Goal: Transaction & Acquisition: Download file/media

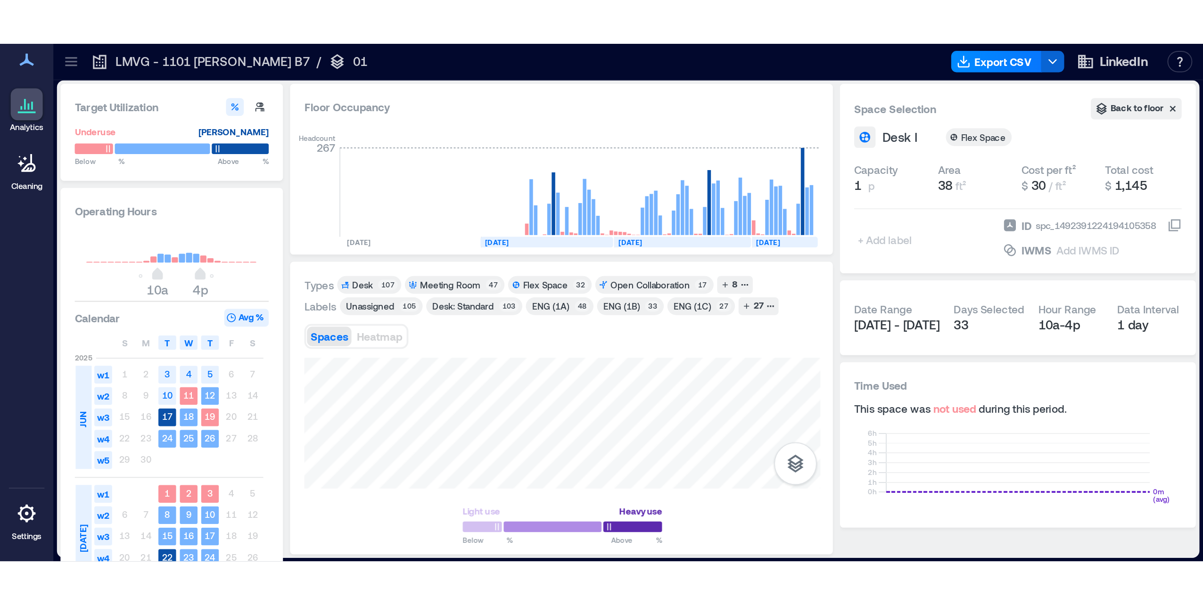
scroll to position [0, 644]
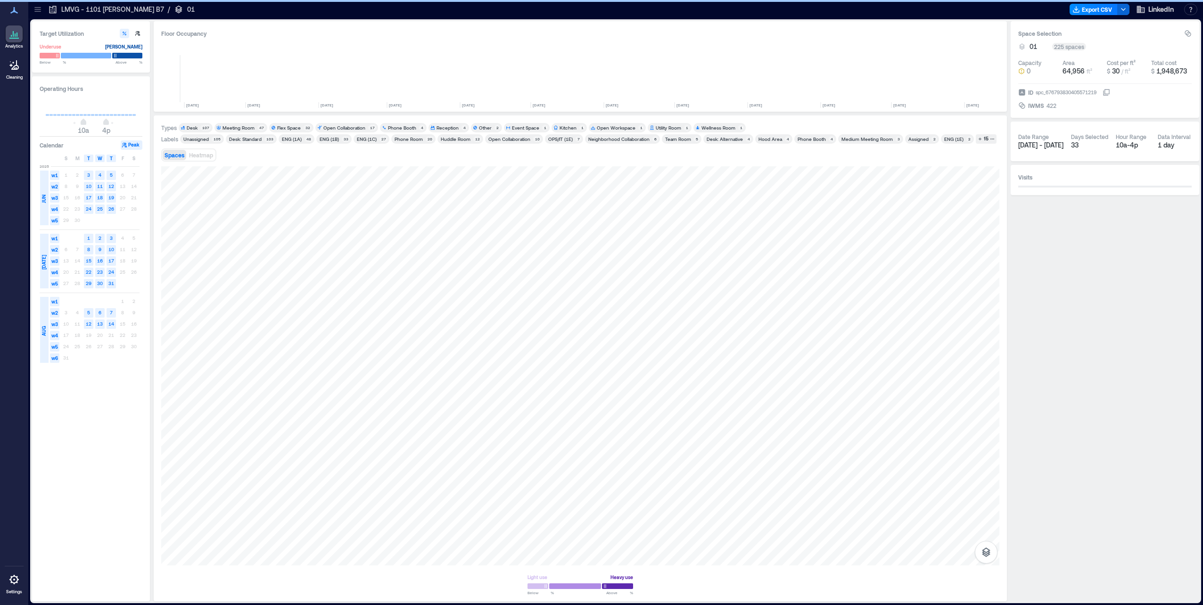
scroll to position [0, 644]
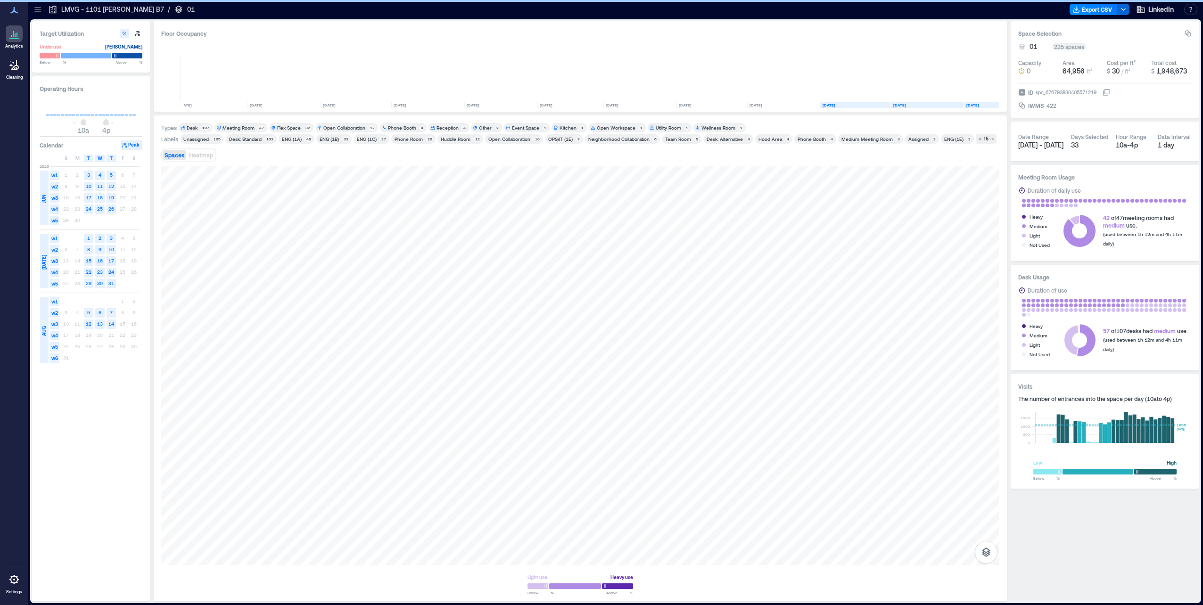
click at [286, 126] on div "Flex Space" at bounding box center [289, 127] width 24 height 7
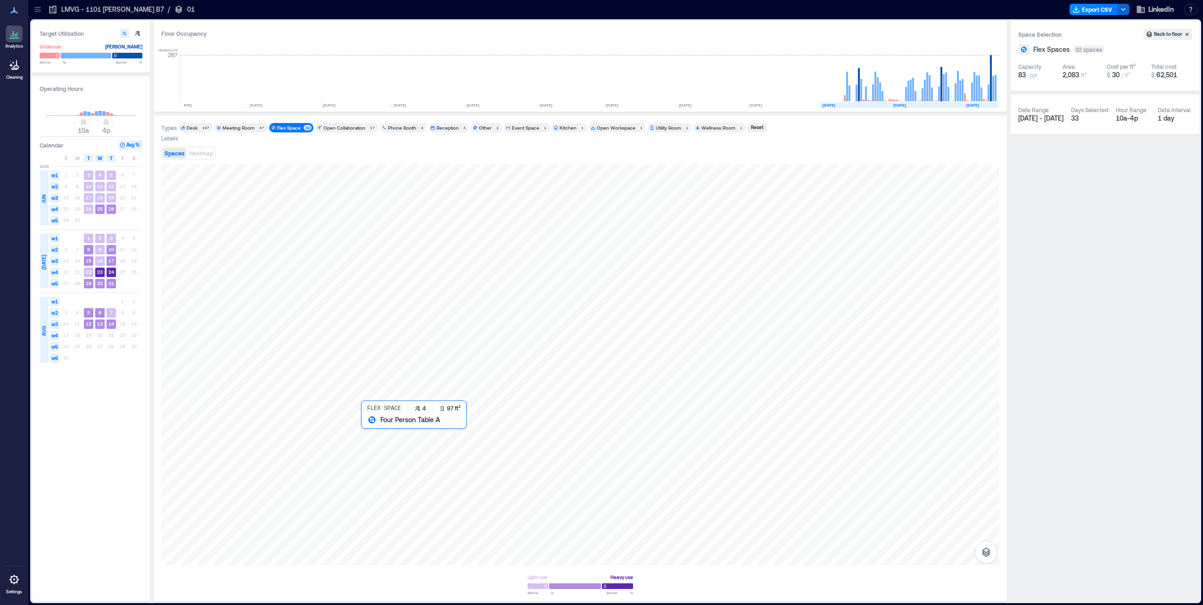
click at [372, 432] on div at bounding box center [580, 365] width 838 height 401
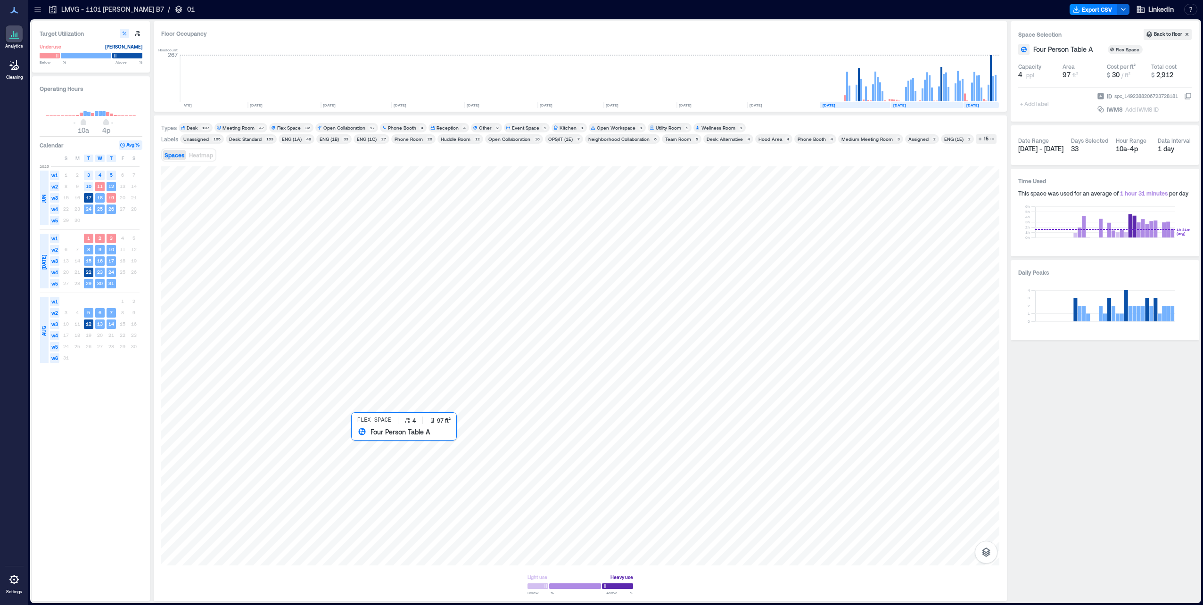
click at [363, 439] on div at bounding box center [580, 365] width 838 height 399
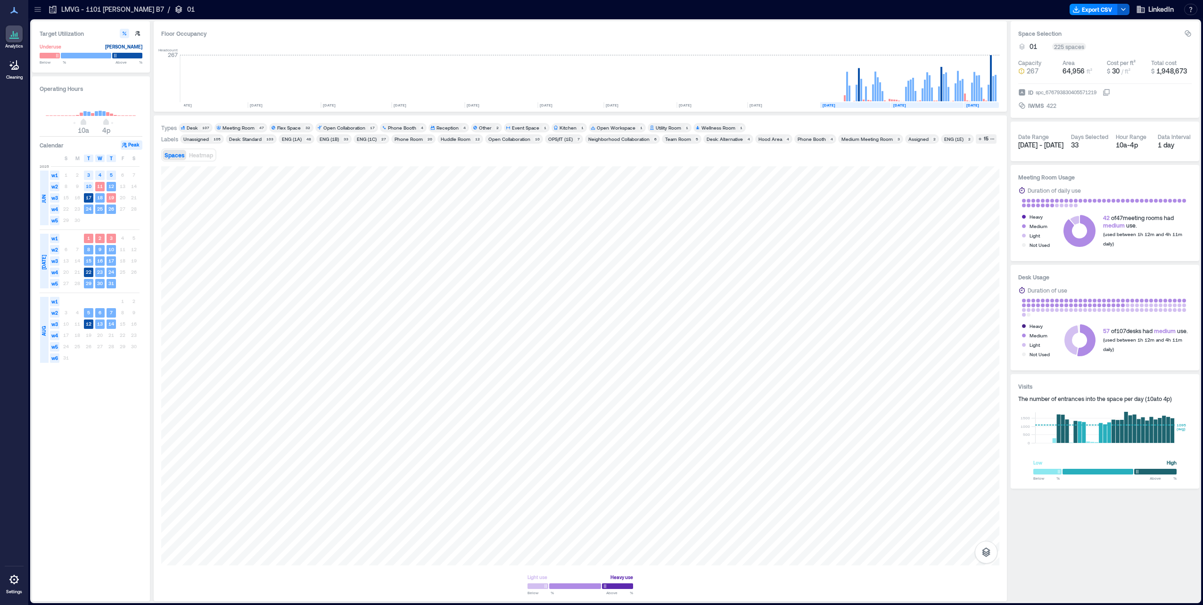
click at [1123, 8] on icon "button" at bounding box center [1124, 10] width 8 height 8
click at [1100, 8] on button "Export CSV" at bounding box center [1094, 9] width 48 height 11
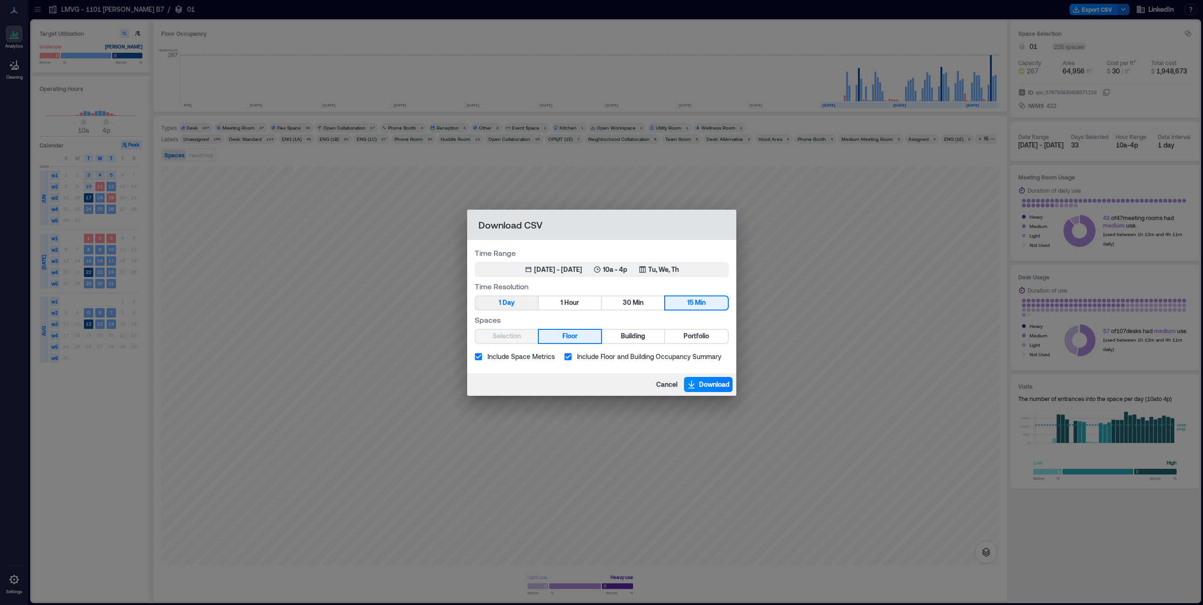
click at [516, 307] on button "1 Day" at bounding box center [507, 303] width 62 height 13
click at [582, 269] on div "[DATE] - [DATE]" at bounding box center [558, 269] width 48 height 9
click at [628, 269] on p "10a - 4p" at bounding box center [615, 269] width 25 height 9
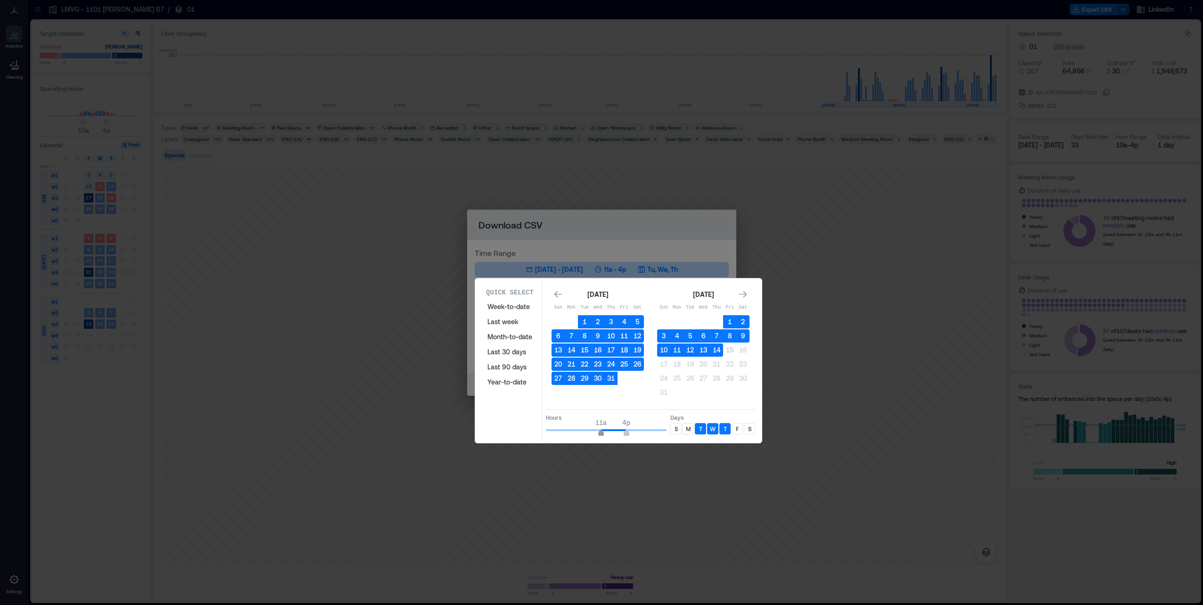
type input "**"
click at [596, 433] on span "10a" at bounding box center [597, 434] width 6 height 4
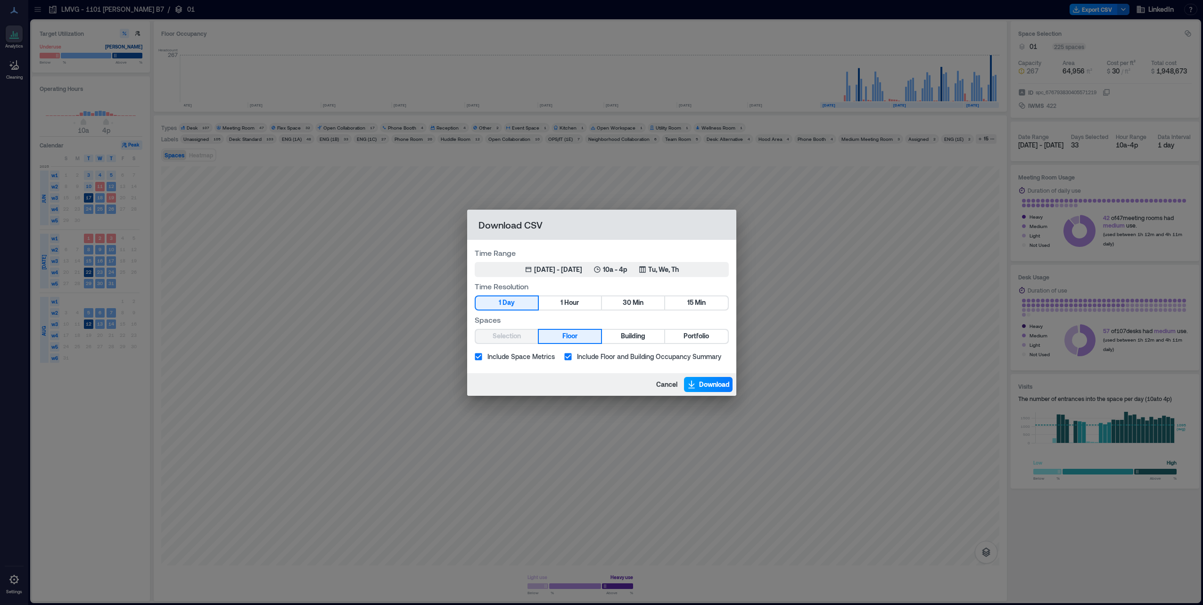
click at [709, 382] on span "Download" at bounding box center [714, 384] width 31 height 9
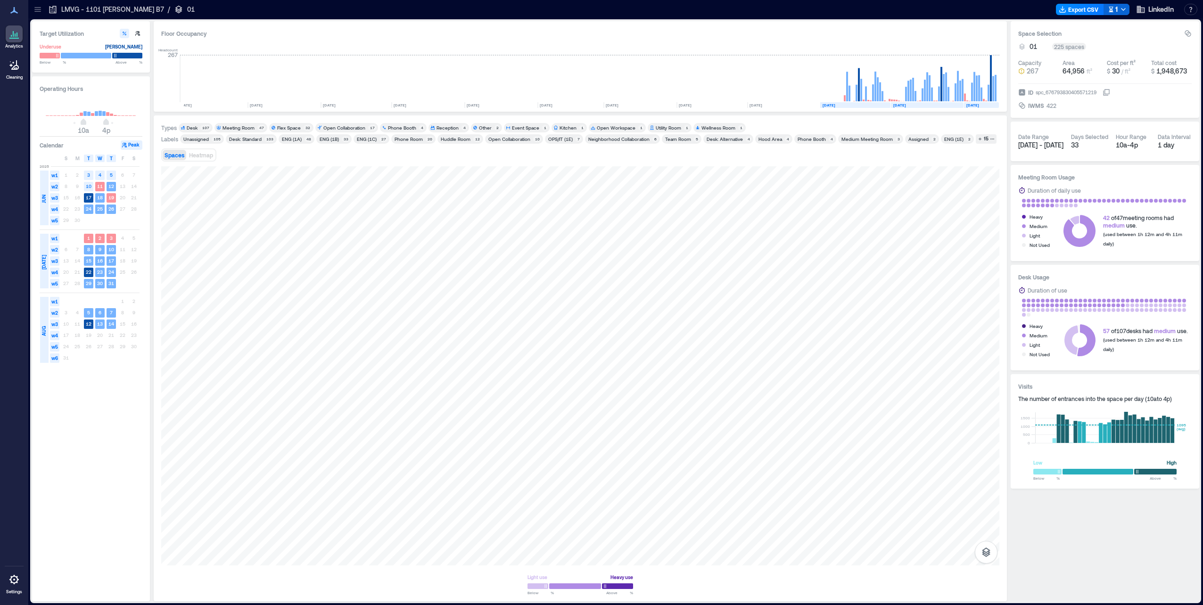
click at [281, 126] on div "Flex Space" at bounding box center [289, 127] width 24 height 7
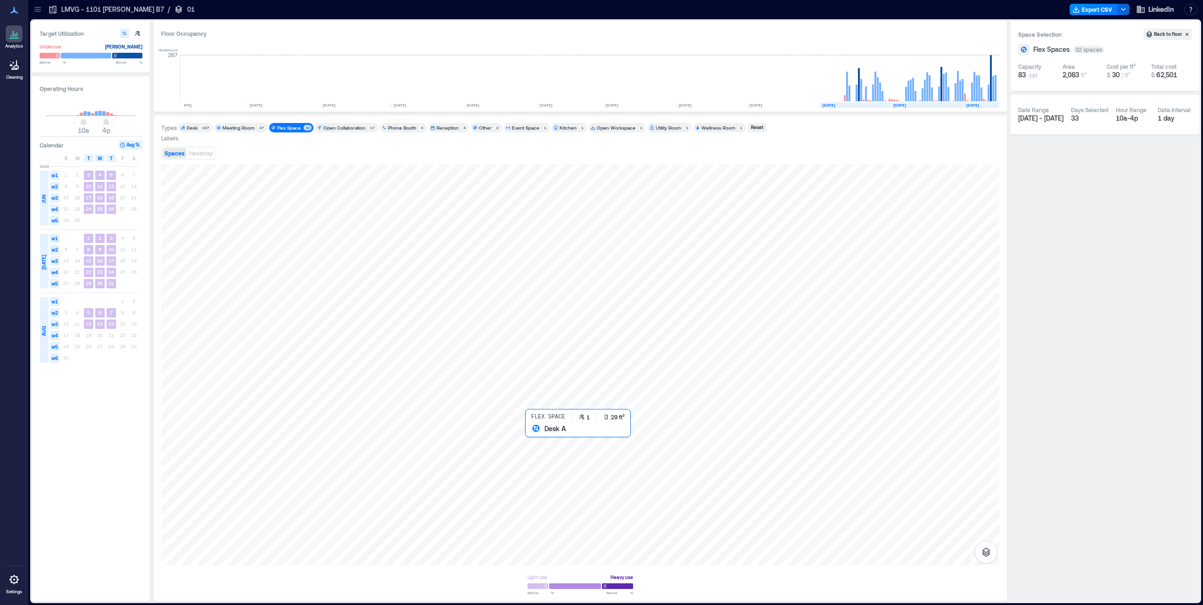
click at [529, 435] on div at bounding box center [580, 365] width 838 height 401
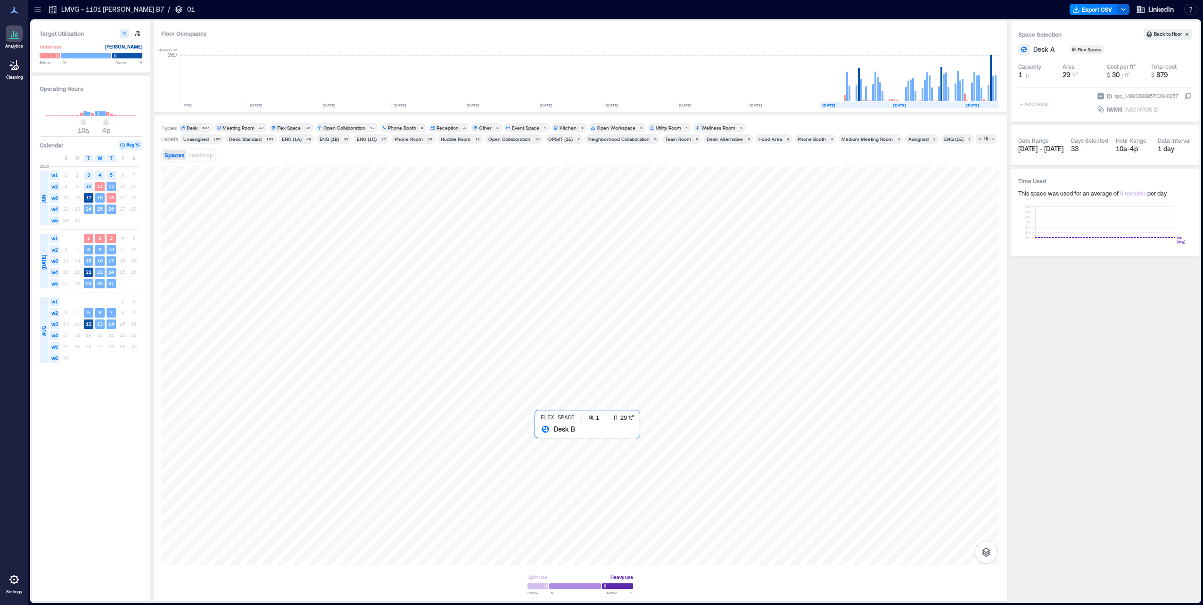
click at [539, 436] on div at bounding box center [580, 365] width 838 height 399
click at [549, 437] on div at bounding box center [580, 365] width 838 height 399
click at [548, 447] on div at bounding box center [580, 365] width 838 height 399
click at [533, 473] on div at bounding box center [580, 365] width 838 height 399
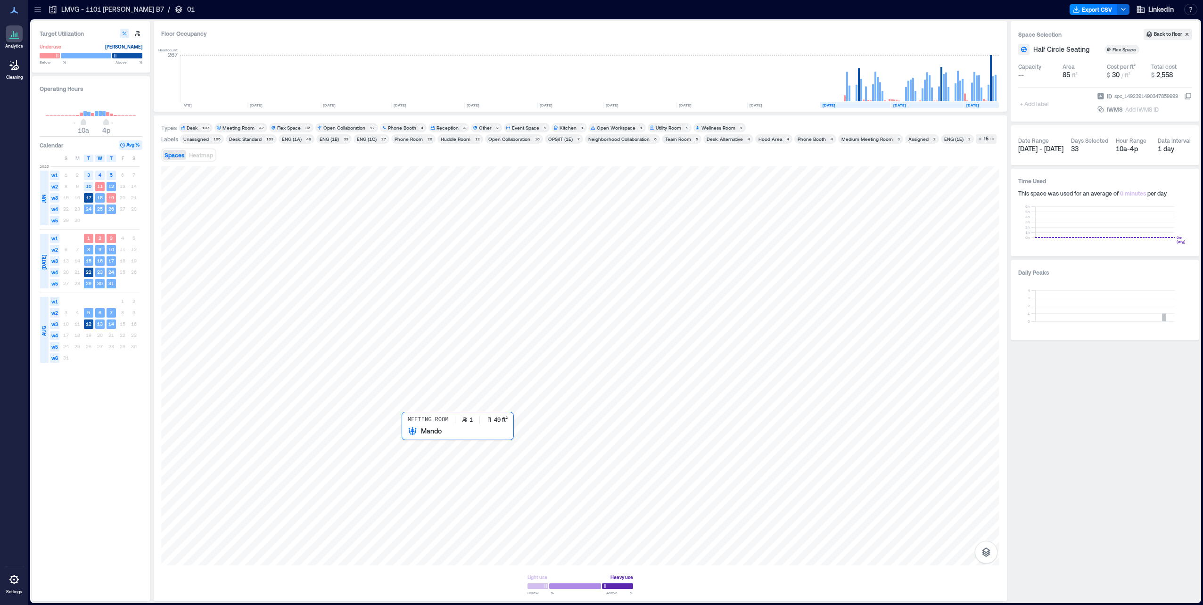
click at [408, 439] on div at bounding box center [580, 365] width 838 height 399
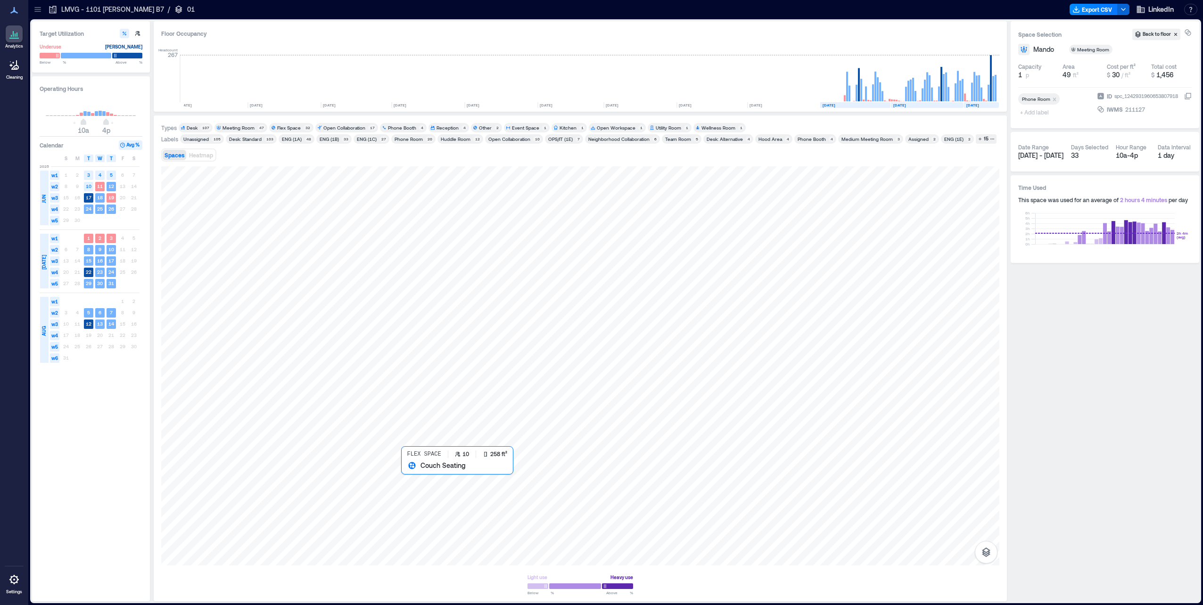
click at [420, 481] on div at bounding box center [580, 365] width 838 height 399
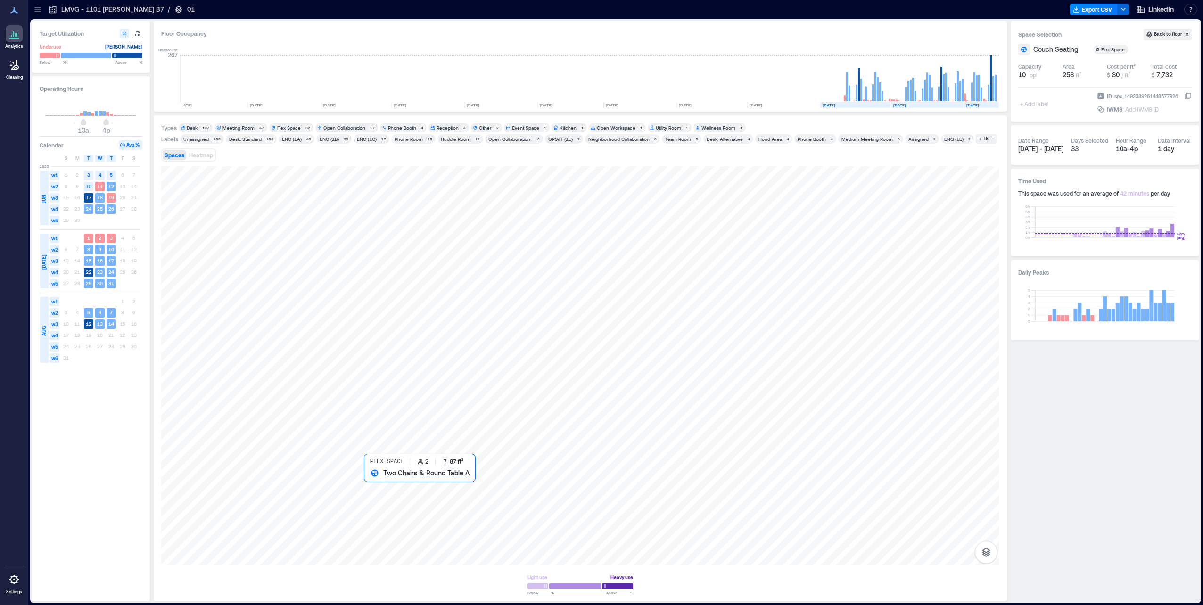
click at [375, 481] on div at bounding box center [580, 365] width 838 height 399
click at [357, 482] on div at bounding box center [580, 365] width 838 height 399
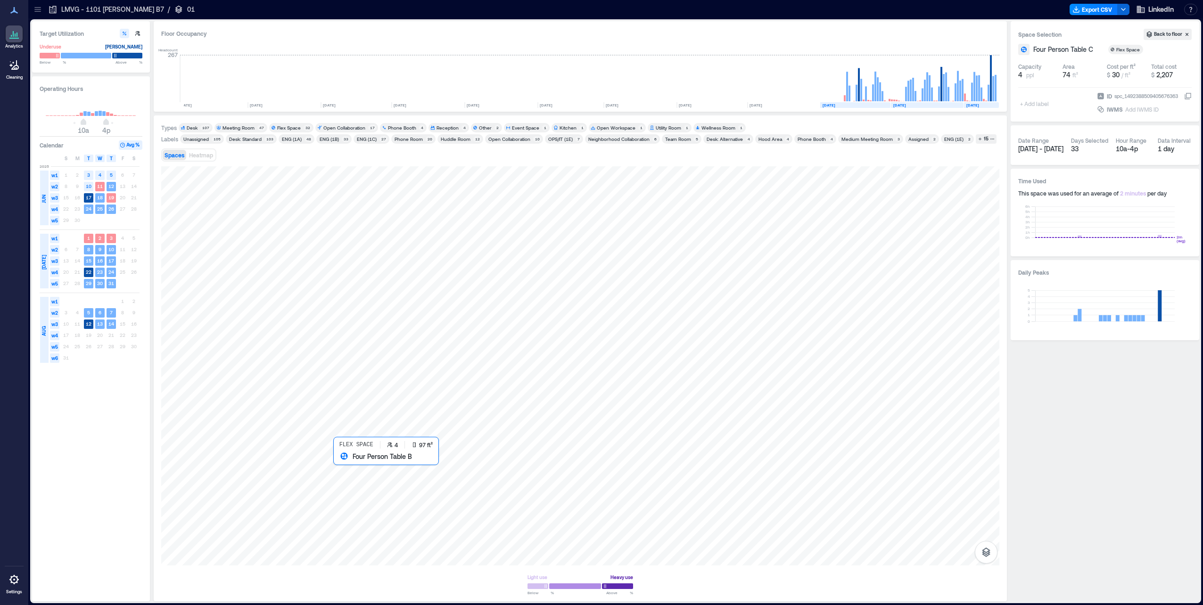
click at [343, 464] on div at bounding box center [580, 365] width 838 height 399
click at [340, 449] on div at bounding box center [580, 365] width 838 height 399
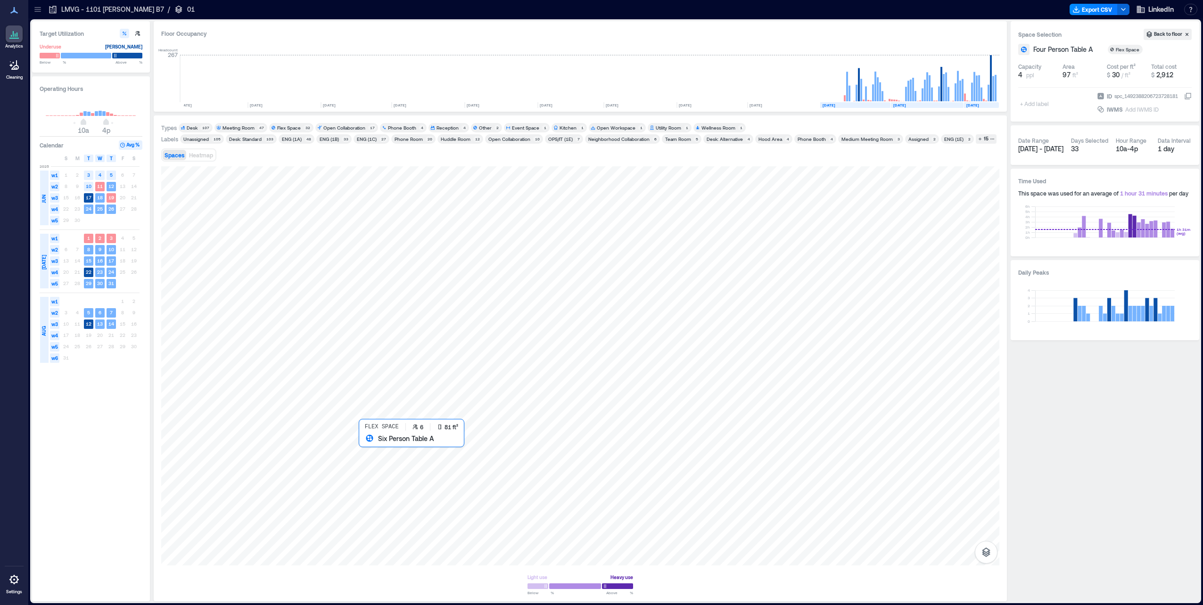
click at [369, 448] on div at bounding box center [580, 365] width 838 height 399
click at [380, 448] on div at bounding box center [580, 365] width 838 height 399
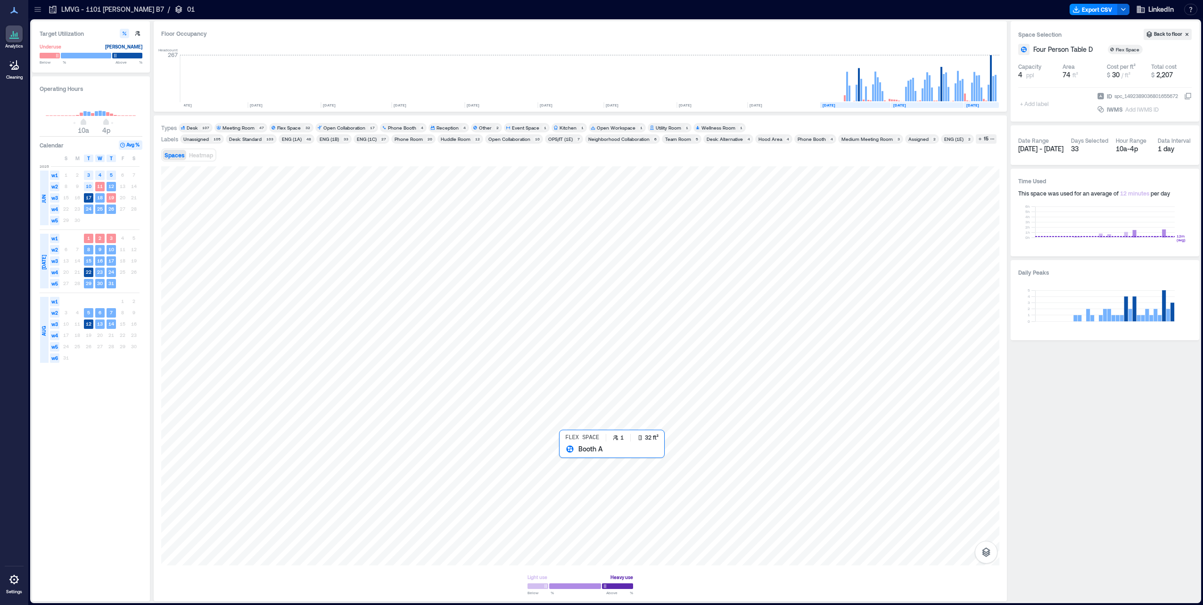
click at [564, 453] on div at bounding box center [580, 365] width 838 height 399
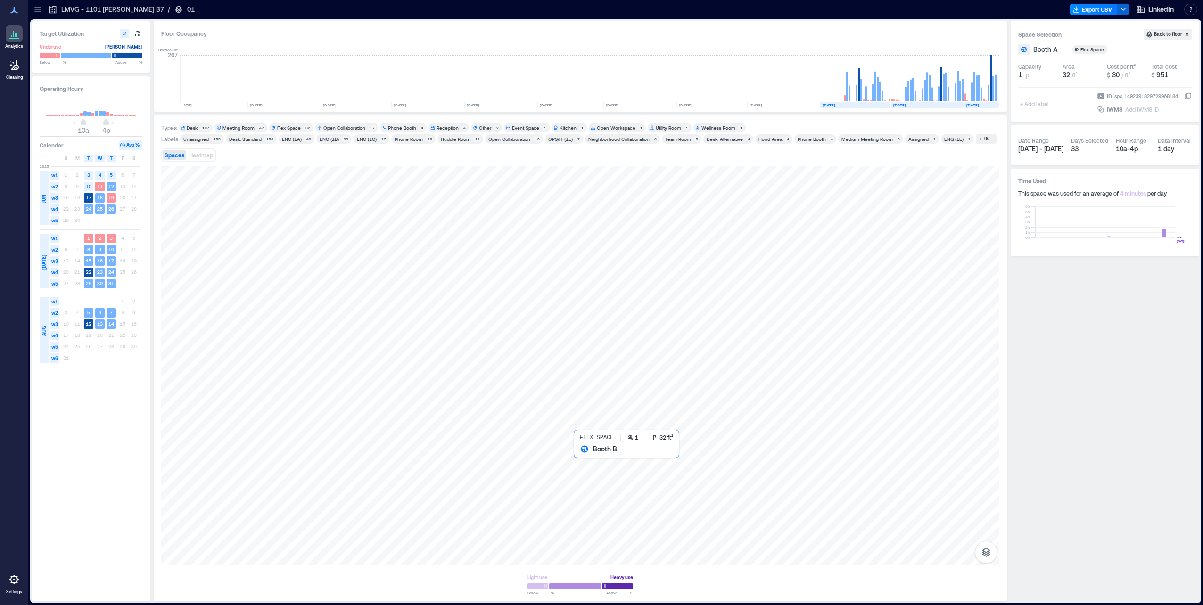
click at [582, 456] on div at bounding box center [580, 365] width 838 height 399
click at [511, 439] on div at bounding box center [580, 365] width 838 height 399
click at [975, 106] on text "[DATE]" at bounding box center [973, 105] width 13 height 5
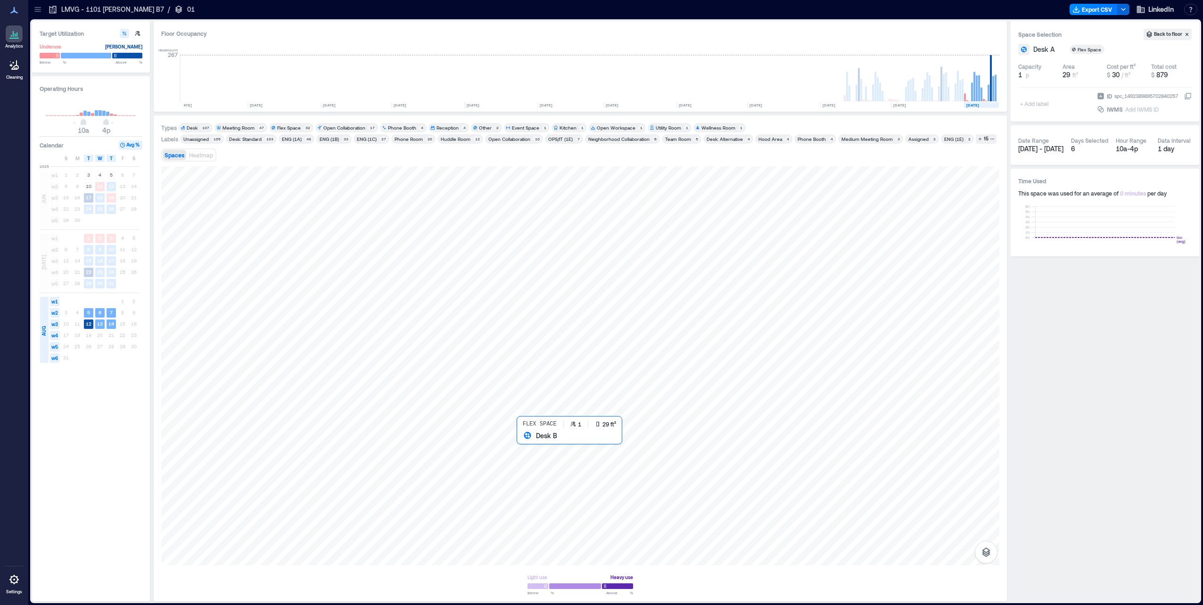
click at [520, 441] on div at bounding box center [580, 365] width 838 height 399
click at [531, 442] on div at bounding box center [580, 365] width 838 height 399
click at [529, 453] on div at bounding box center [580, 365] width 838 height 399
click at [519, 454] on div at bounding box center [580, 365] width 838 height 399
click at [511, 453] on div at bounding box center [580, 365] width 838 height 399
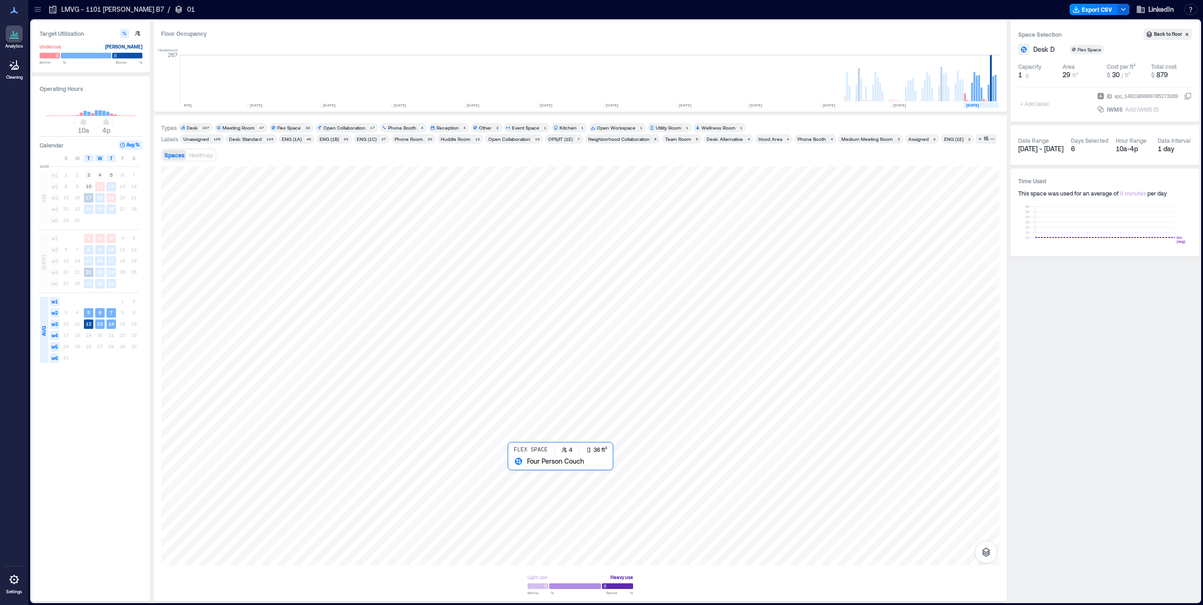
click at [511, 467] on div at bounding box center [580, 365] width 838 height 399
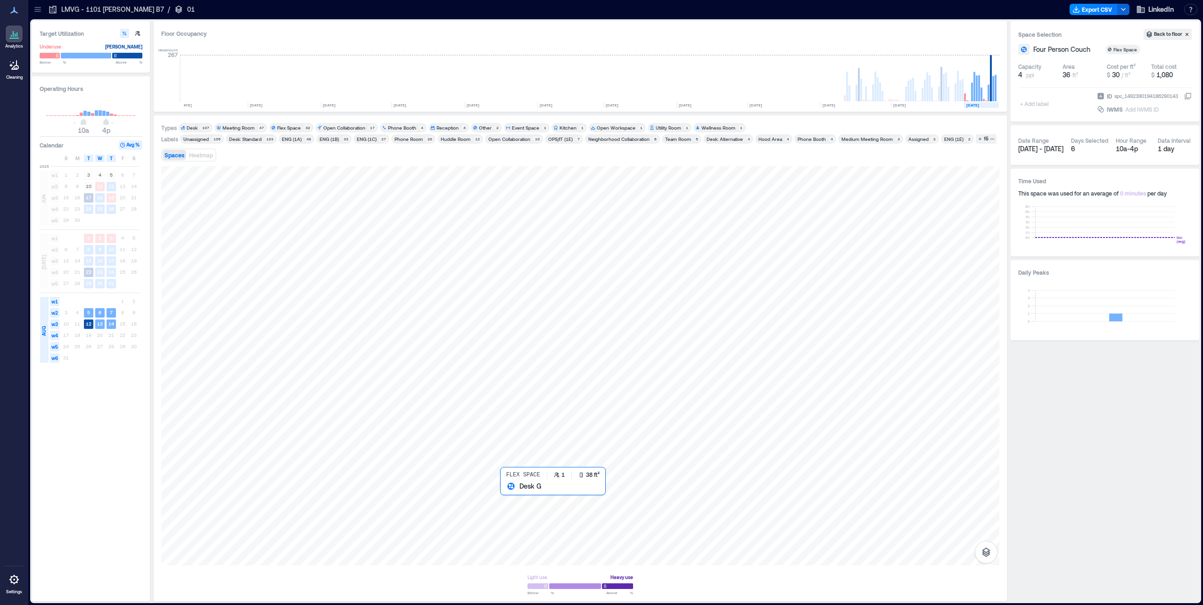
click at [504, 495] on div at bounding box center [580, 365] width 838 height 399
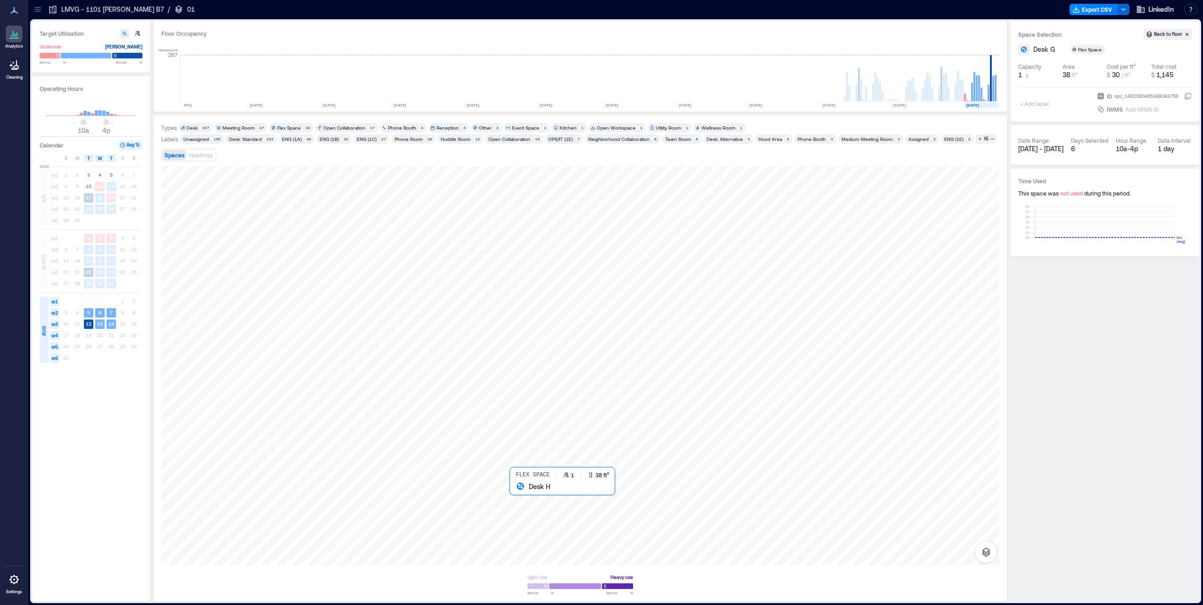
click at [516, 495] on div at bounding box center [580, 365] width 838 height 399
click at [530, 494] on div at bounding box center [580, 365] width 838 height 399
click at [540, 495] on div at bounding box center [580, 365] width 838 height 399
click at [46, 258] on div "[DATE]" at bounding box center [43, 262] width 9 height 15
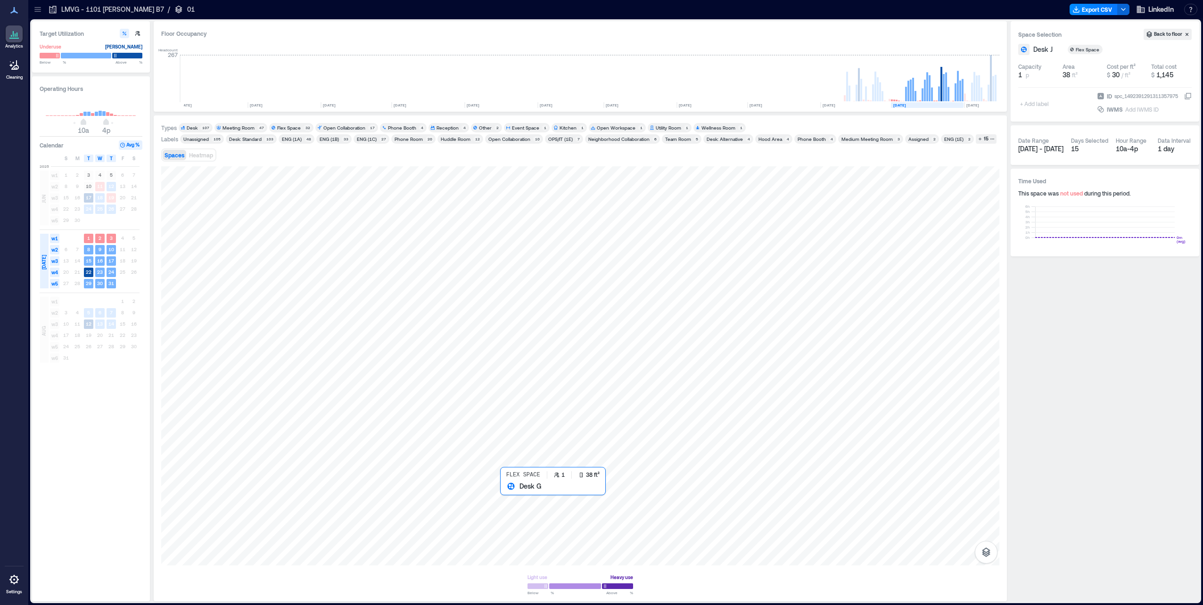
click at [506, 491] on div at bounding box center [580, 365] width 838 height 399
click at [516, 494] on div at bounding box center [580, 365] width 838 height 399
click at [514, 468] on div at bounding box center [580, 365] width 838 height 399
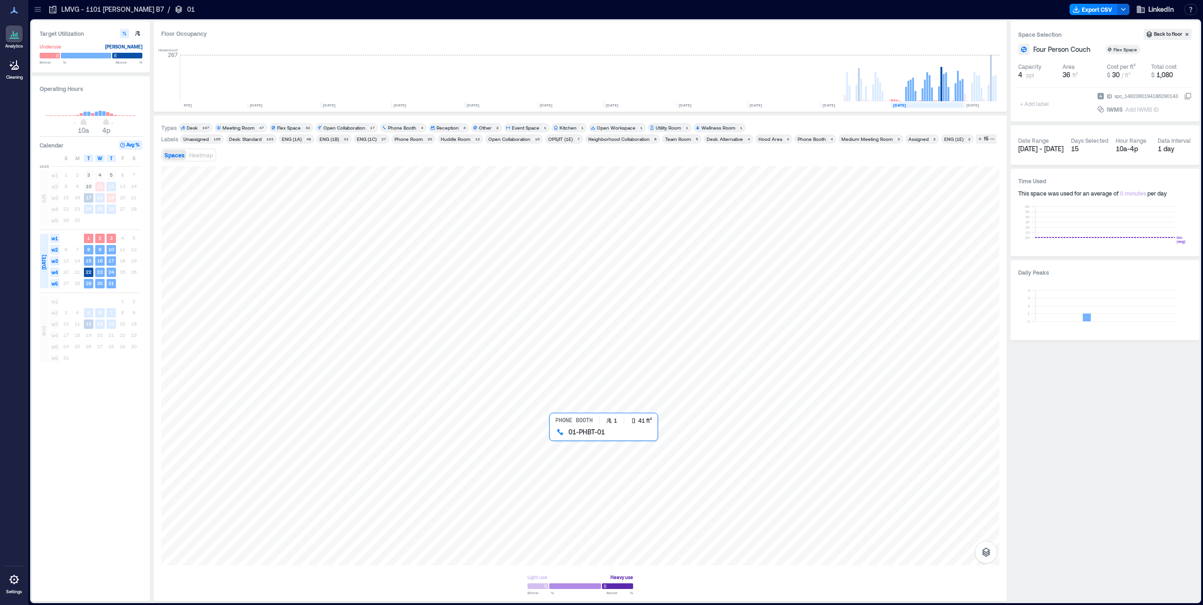
click at [555, 436] on div at bounding box center [580, 365] width 838 height 399
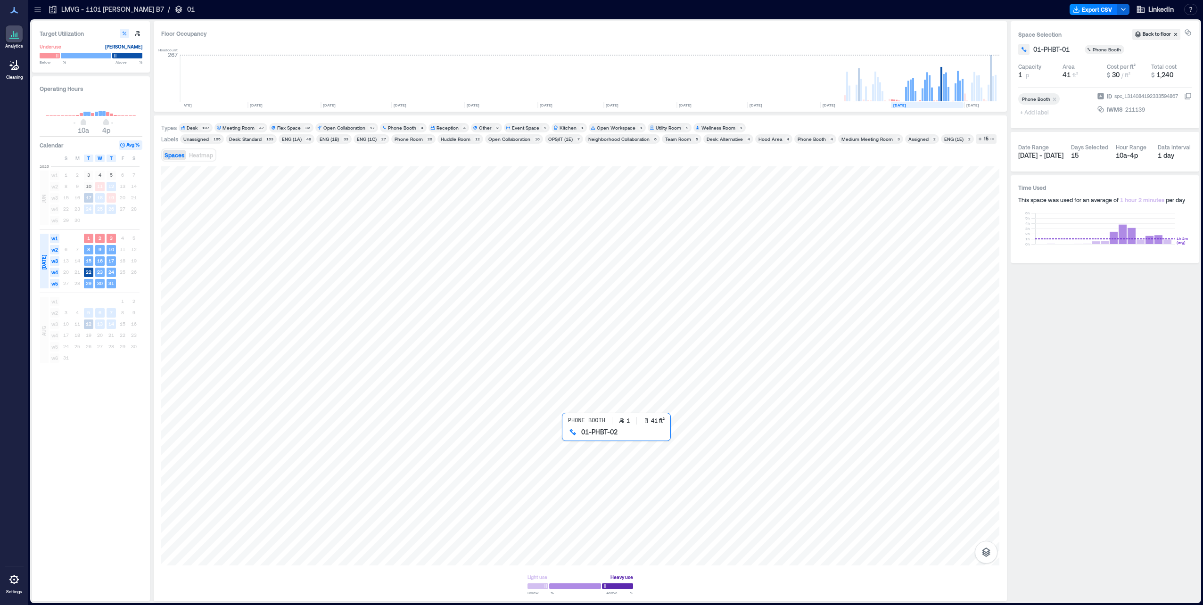
click at [571, 439] on div at bounding box center [580, 365] width 838 height 399
click at [582, 439] on div at bounding box center [580, 365] width 838 height 399
click at [607, 441] on div at bounding box center [580, 365] width 838 height 399
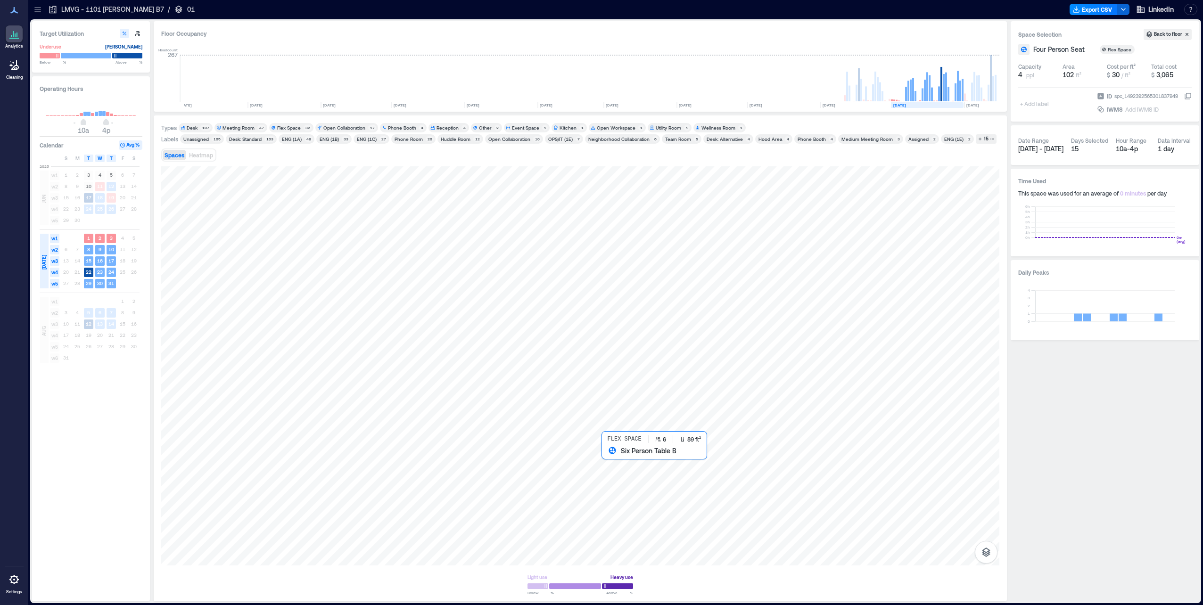
click at [613, 459] on div at bounding box center [580, 365] width 838 height 399
click at [613, 476] on div at bounding box center [580, 365] width 838 height 399
click at [376, 420] on div at bounding box center [580, 365] width 838 height 399
click at [1127, 8] on icon "button" at bounding box center [1124, 10] width 8 height 8
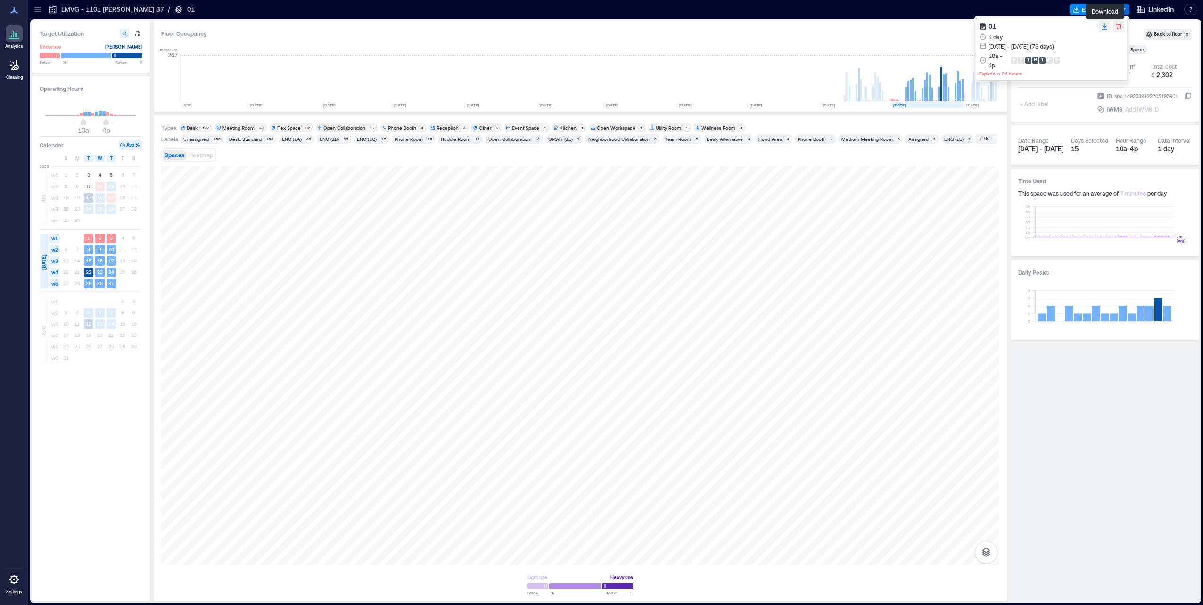
click at [1106, 26] on icon "button" at bounding box center [1105, 27] width 8 height 8
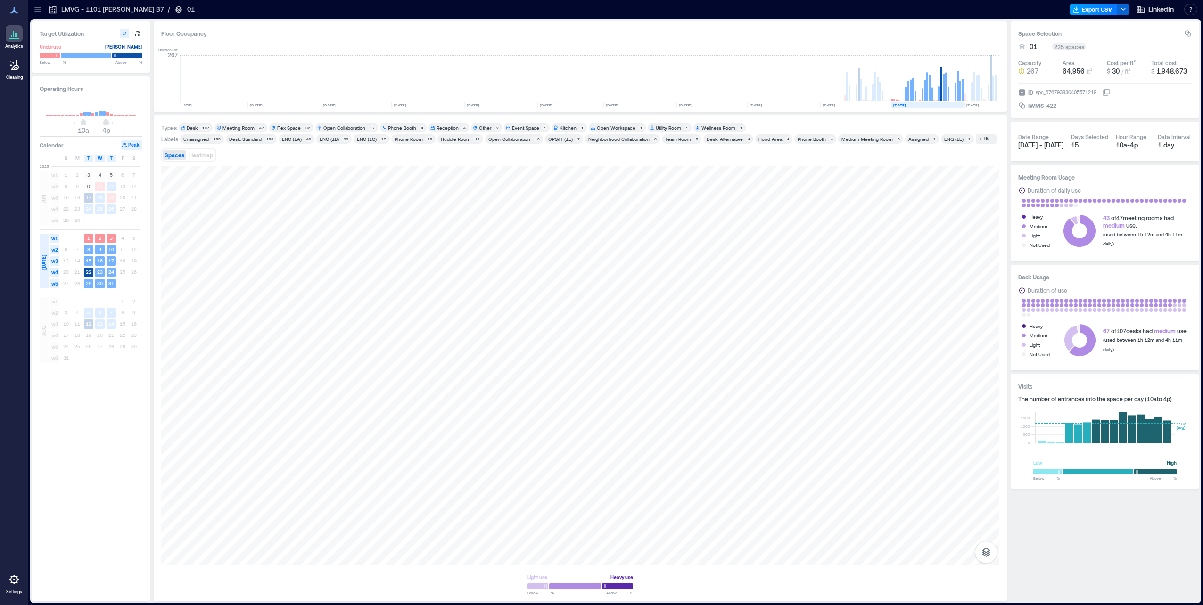
click at [1099, 8] on button "Export CSV" at bounding box center [1094, 9] width 48 height 11
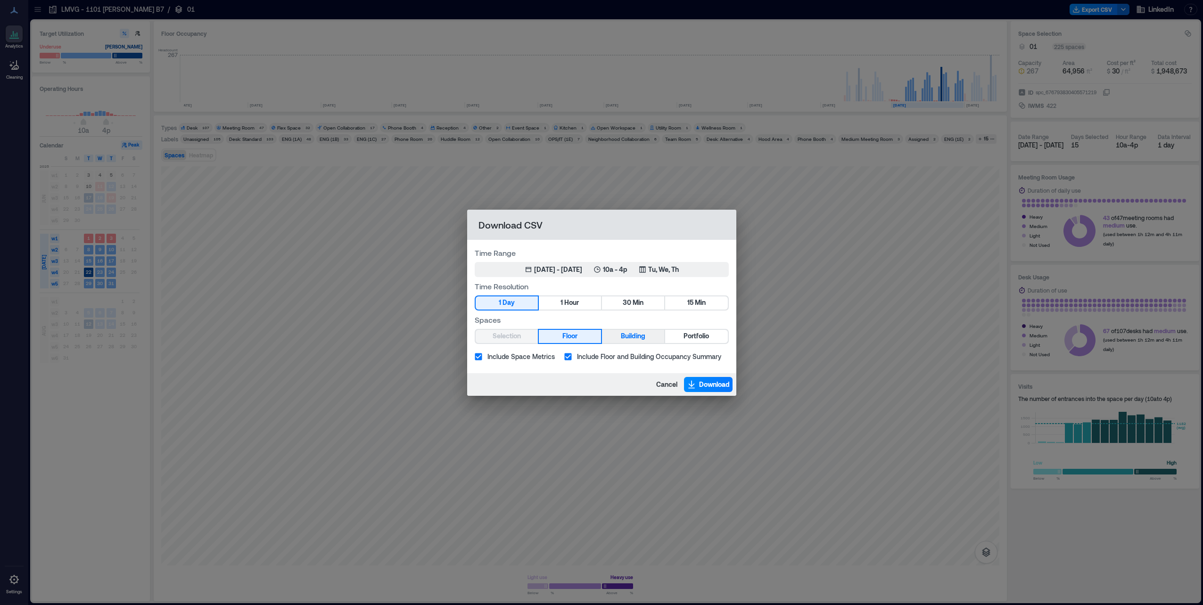
click at [619, 334] on button "Building" at bounding box center [633, 336] width 62 height 13
click at [563, 269] on div "[DATE] - [DATE]" at bounding box center [558, 269] width 48 height 9
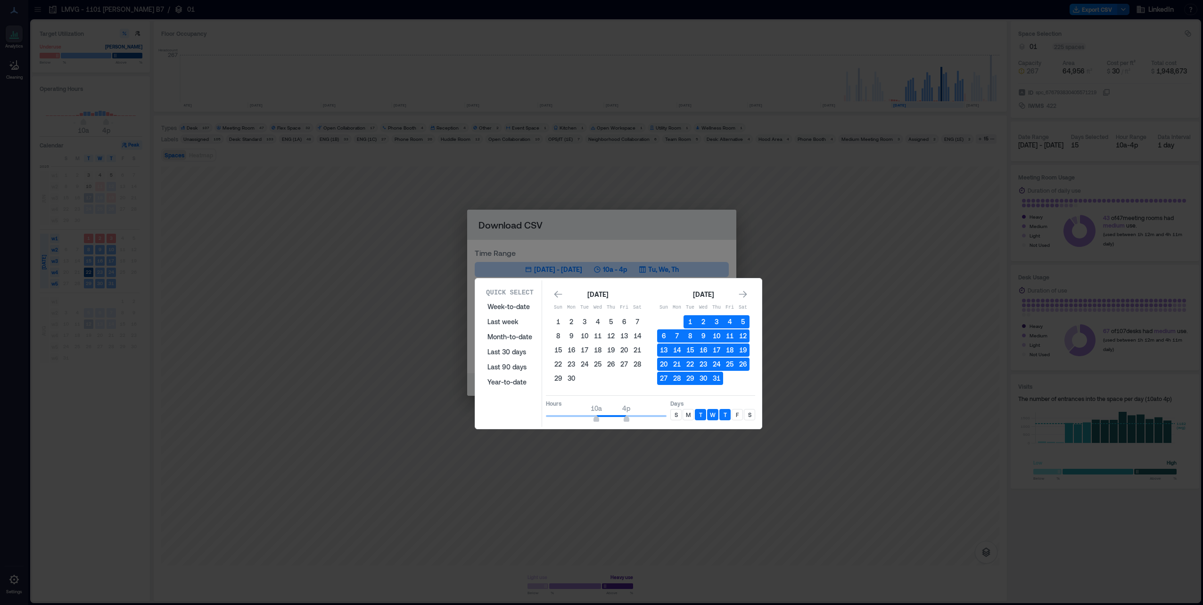
click at [746, 293] on icon "Go to next month" at bounding box center [742, 294] width 9 height 9
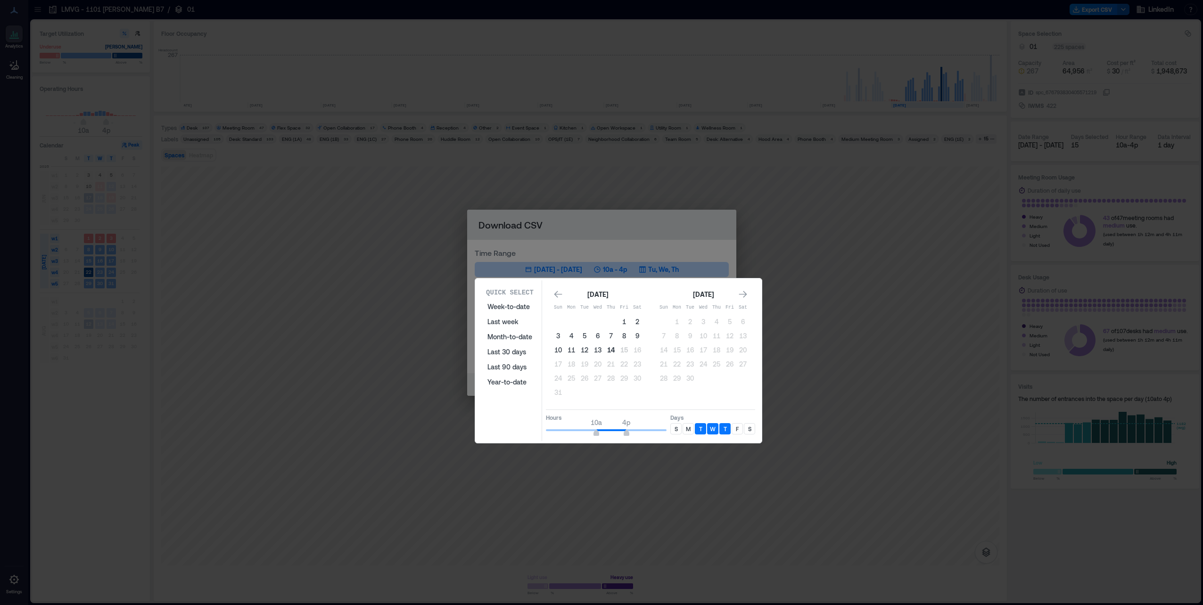
click at [612, 348] on button "14" at bounding box center [611, 350] width 13 height 13
click at [554, 298] on icon "Go to previous month" at bounding box center [558, 294] width 9 height 9
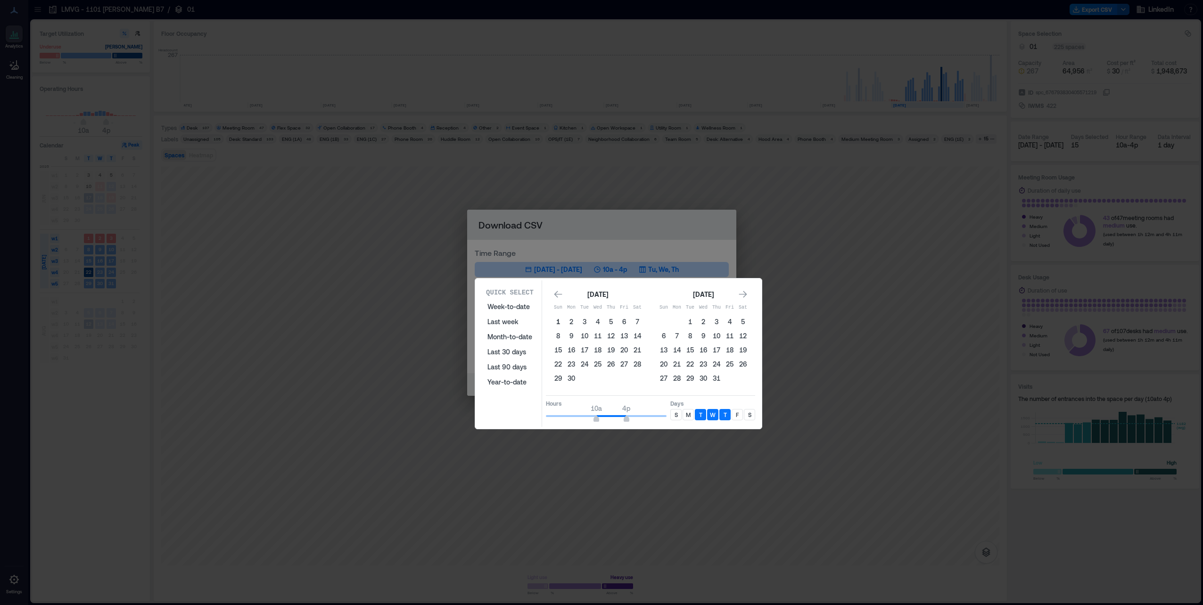
click at [556, 321] on button "1" at bounding box center [558, 321] width 13 height 13
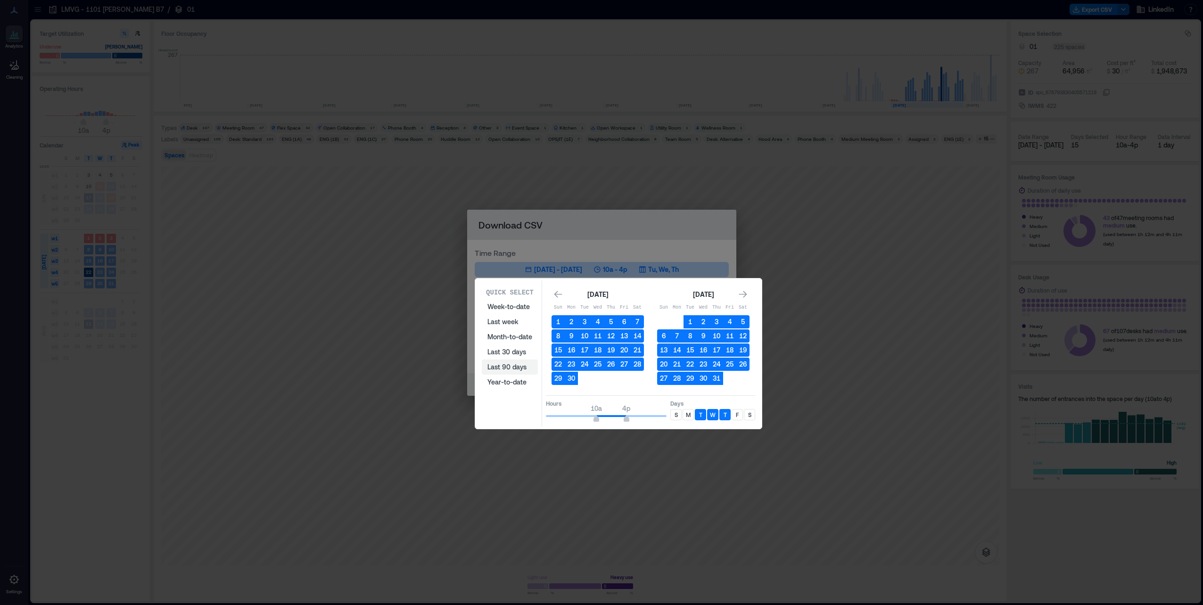
click at [518, 366] on button "Last 90 days" at bounding box center [510, 367] width 56 height 15
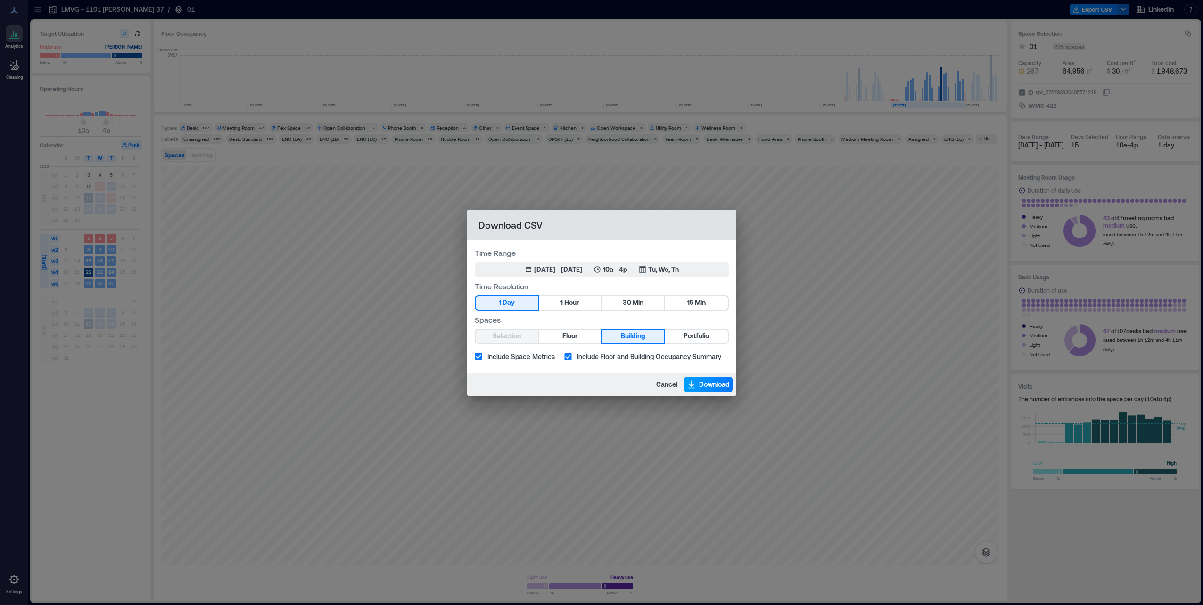
click at [705, 385] on span "Download" at bounding box center [714, 384] width 31 height 9
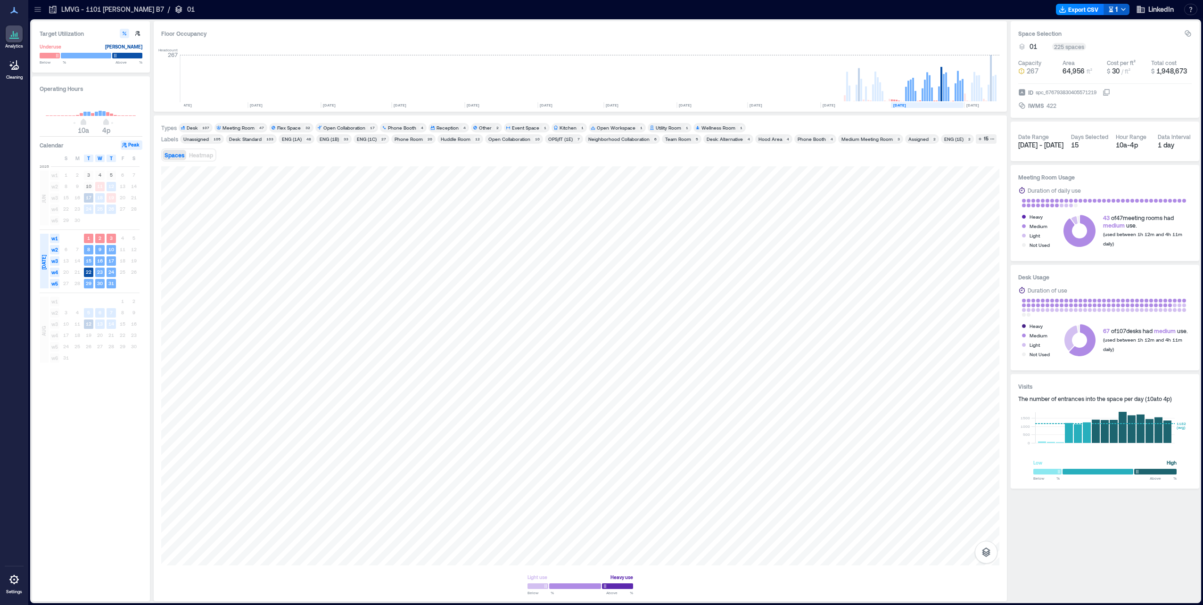
click at [1128, 7] on div "Export CSV 1 LinkedIn Resources API Documentation Help Center Contact Talk to o…" at bounding box center [1128, 9] width 145 height 15
click at [1124, 7] on icon "button" at bounding box center [1124, 10] width 8 height 8
click at [1015, 11] on div at bounding box center [626, 9] width 851 height 15
